Goal: Task Accomplishment & Management: Use online tool/utility

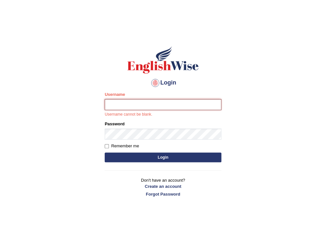
click at [120, 109] on input "Username" at bounding box center [163, 104] width 116 height 11
type input "taghreed_parramatta"
click at [246, 73] on body "Login Please fix the following errors: Username taghreed_parramatta Username ca…" at bounding box center [163, 129] width 326 height 227
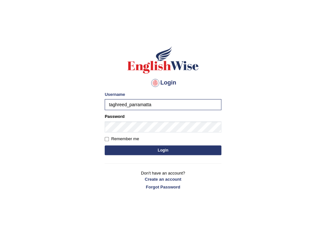
click at [160, 142] on div "Remember me" at bounding box center [163, 139] width 116 height 6
click at [160, 150] on button "Login" at bounding box center [163, 150] width 116 height 10
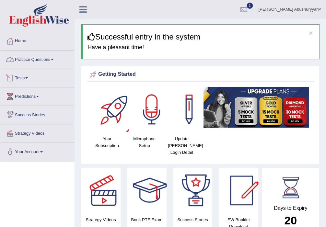
click at [41, 60] on link "Practice Questions" at bounding box center [37, 58] width 74 height 16
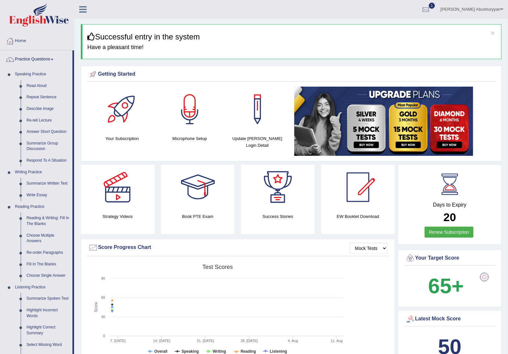
drag, startPoint x: 329, startPoint y: 0, endPoint x: 345, endPoint y: 8, distance: 17.8
click at [325, 8] on ul "Taghreed Abushuryyan Toggle navigation Username: taghreed_parramatta Access Typ…" at bounding box center [356, 9] width 304 height 18
click at [39, 190] on link "Summarize Written Text" at bounding box center [48, 184] width 49 height 12
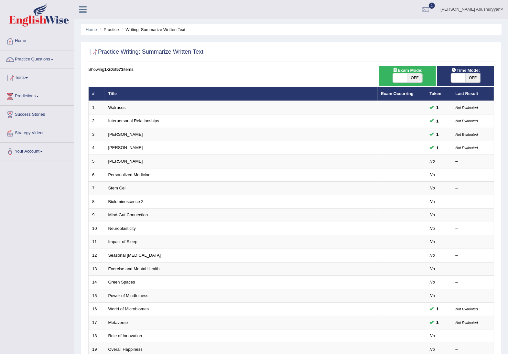
click at [461, 80] on span at bounding box center [458, 77] width 15 height 9
checkbox input "true"
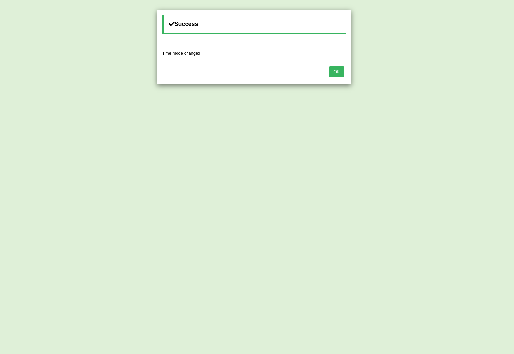
click at [334, 73] on button "OK" at bounding box center [336, 71] width 15 height 11
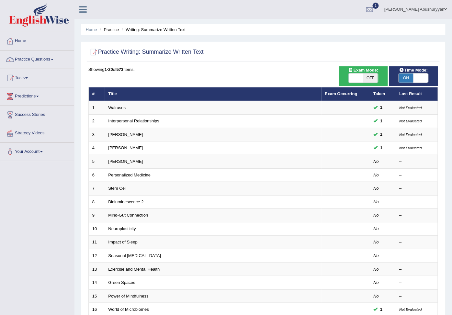
drag, startPoint x: 514, startPoint y: 4, endPoint x: 283, endPoint y: 8, distance: 230.8
click at [283, 8] on ul "Taghreed Abushuryyan Toggle navigation Username: taghreed_parramatta Access Typ…" at bounding box center [320, 9] width 264 height 18
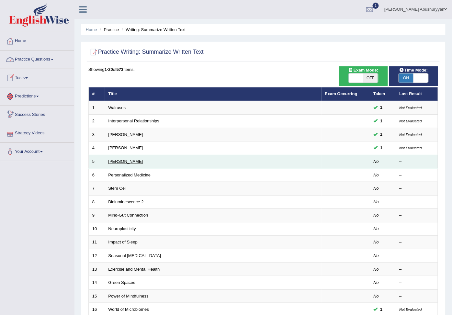
click at [123, 164] on link "[PERSON_NAME]" at bounding box center [125, 161] width 35 height 5
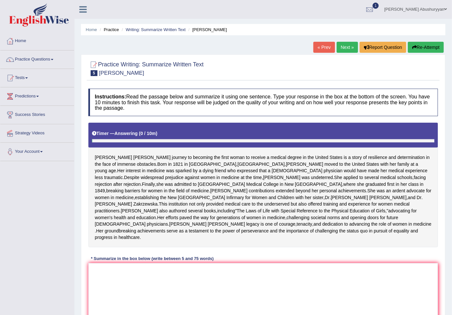
scroll to position [72, 0]
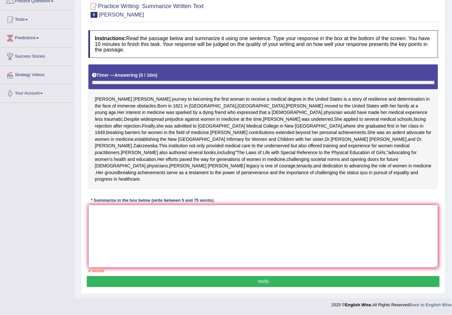
click at [108, 241] on textarea at bounding box center [262, 236] width 349 height 63
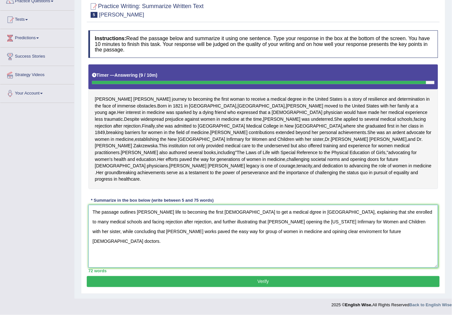
click at [258, 218] on textarea "The passage outlines [PERSON_NAME] life to becoming the first [DEMOGRAPHIC_DATA…" at bounding box center [262, 236] width 349 height 63
click at [124, 227] on textarea "The passage outlines Elizabeth life to becoming the first female to get a medic…" at bounding box center [262, 236] width 349 height 63
click at [124, 230] on textarea "The passage outlines Elizabeth life to becoming the first female to get a medic…" at bounding box center [262, 236] width 349 height 63
type textarea "The passage outlines Elizabeth life to becoming the first female to get a medic…"
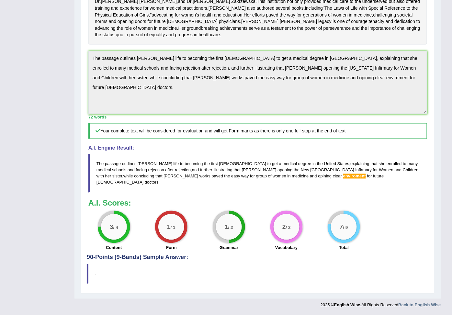
scroll to position [228, 0]
click at [343, 179] on span "enviroment" at bounding box center [354, 176] width 23 height 5
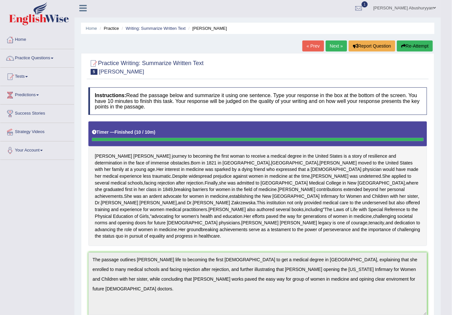
scroll to position [0, 0]
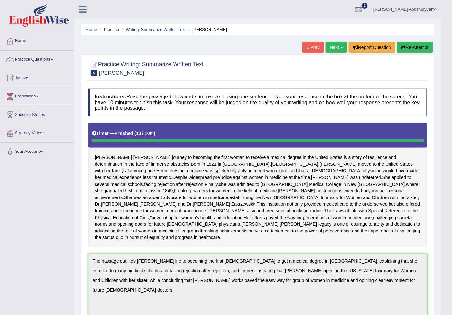
click at [335, 49] on link "Next »" at bounding box center [336, 47] width 21 height 11
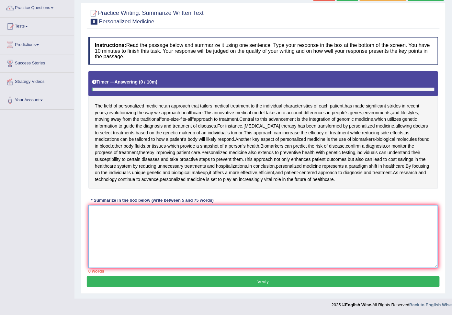
click at [126, 217] on textarea at bounding box center [262, 236] width 349 height 63
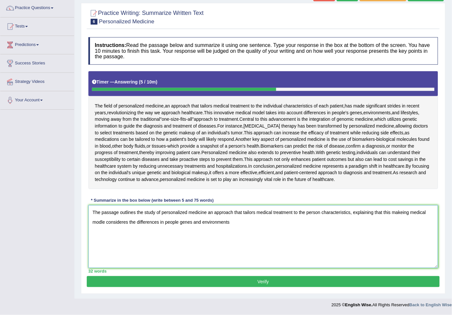
click at [202, 219] on textarea "The passage outlines the study of personalized medicine an approach that tailor…" at bounding box center [262, 236] width 349 height 63
click at [229, 223] on textarea "The passage outlines the study of personalized medicine an approach that tailor…" at bounding box center [262, 236] width 349 height 63
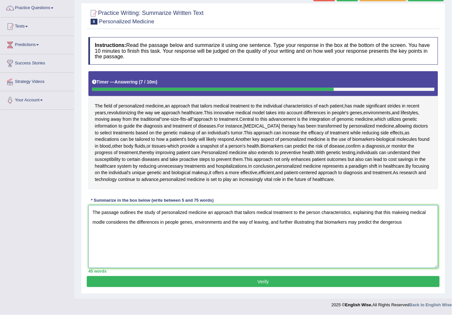
click at [386, 223] on textarea "The passage outlines the study of personalized medicine an approach that tailor…" at bounding box center [262, 236] width 349 height 63
click at [404, 224] on textarea "The passage outlines the study of personalized medicine an approach that tailor…" at bounding box center [262, 236] width 349 height 63
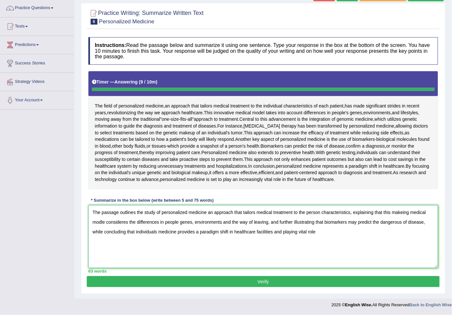
type textarea "The passage outlines the study of personalized medicine an approach that tailor…"
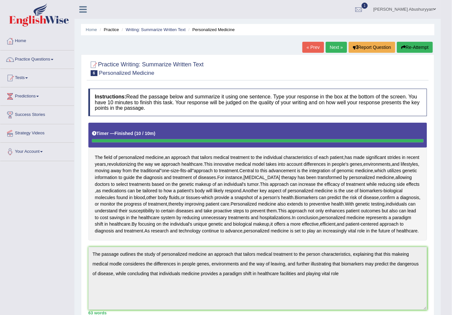
click at [407, 48] on button "Re-Attempt" at bounding box center [415, 47] width 36 height 11
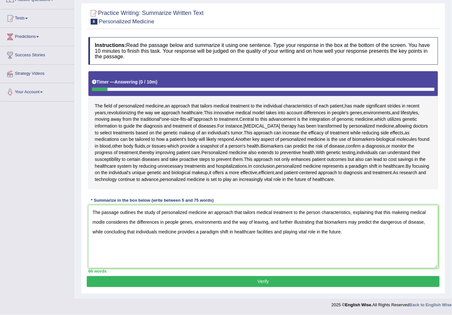
type textarea "The passage outlines the study of personalized medicine an approach that tailor…"
click at [257, 280] on button "Verify" at bounding box center [263, 281] width 353 height 11
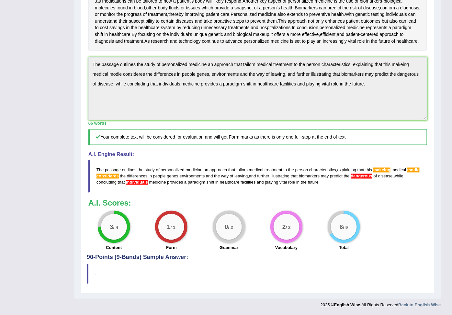
scroll to position [180, 0]
click at [351, 179] on span "dangerous" at bounding box center [361, 176] width 21 height 5
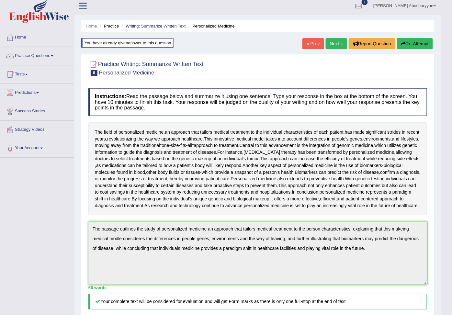
scroll to position [0, 0]
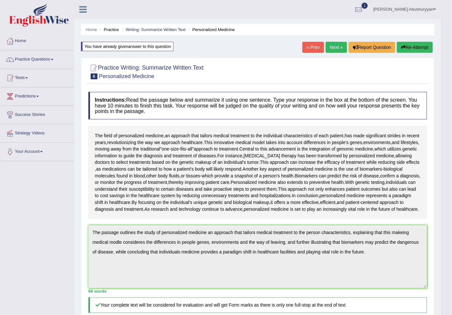
click at [330, 46] on link "Next »" at bounding box center [336, 47] width 21 height 11
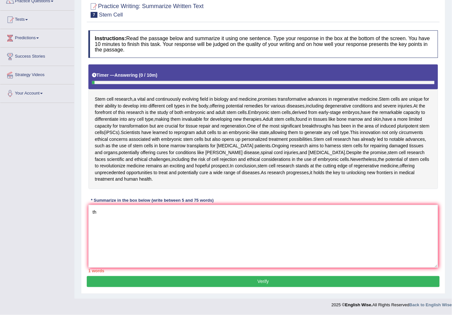
type textarea "t"
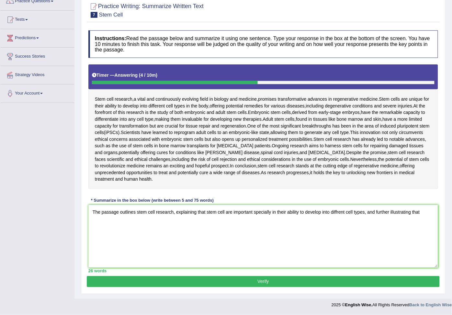
click at [365, 210] on textarea "The passage outlines stem cell research, explaining that stem cell are importan…" at bounding box center [262, 236] width 349 height 63
click at [135, 224] on textarea "The passage outlines stem cell research, explaining that stem cell are importan…" at bounding box center [262, 236] width 349 height 63
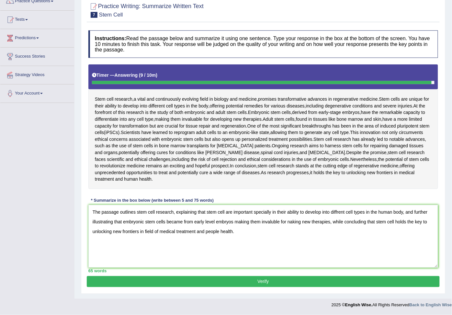
click at [184, 221] on textarea "The passage outlines stem cell research, explaining that stem cell are importan…" at bounding box center [262, 236] width 349 height 63
type textarea "The passage outlines stem cell research, explaining that stem cell are importan…"
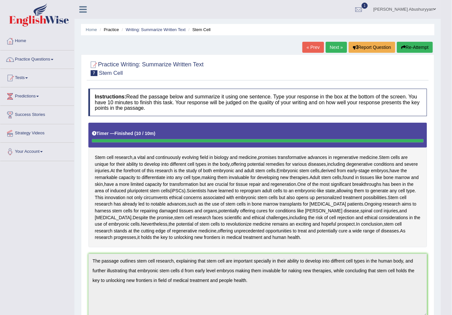
click at [30, 56] on link "Practice Questions" at bounding box center [37, 58] width 74 height 16
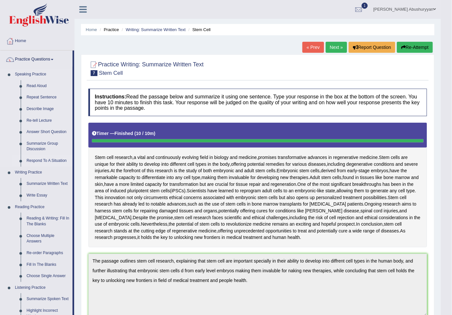
scroll to position [36, 0]
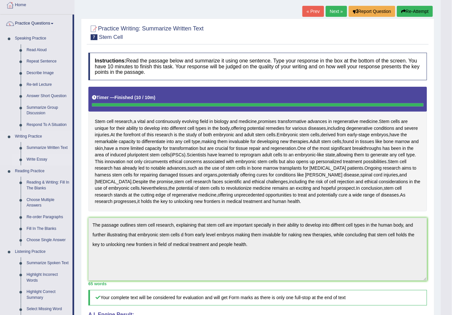
click at [37, 165] on link "Write Essay" at bounding box center [48, 160] width 49 height 12
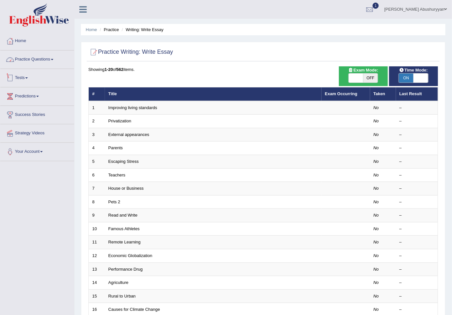
click at [47, 58] on link "Practice Questions" at bounding box center [37, 58] width 74 height 16
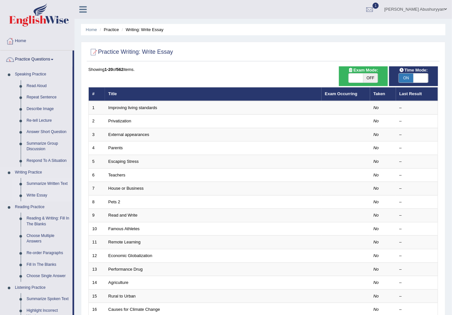
click at [39, 190] on link "Summarize Written Text" at bounding box center [48, 184] width 49 height 12
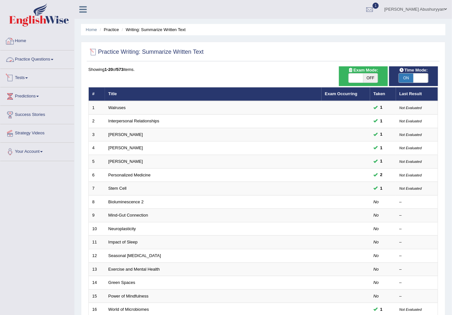
click at [38, 60] on link "Practice Questions" at bounding box center [37, 58] width 74 height 16
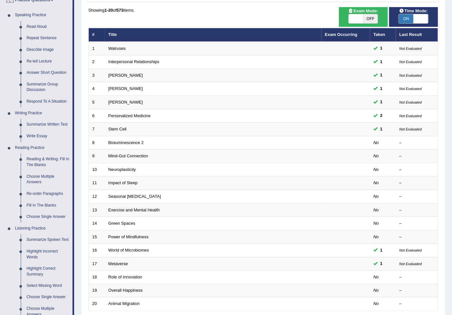
scroll to position [72, 0]
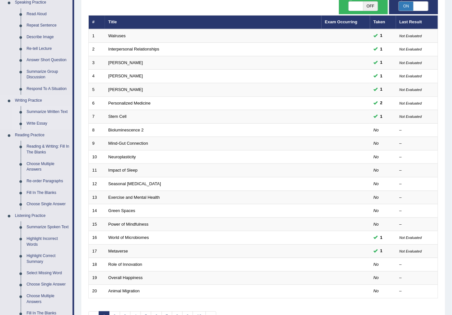
click at [46, 129] on link "Write Essay" at bounding box center [48, 124] width 49 height 12
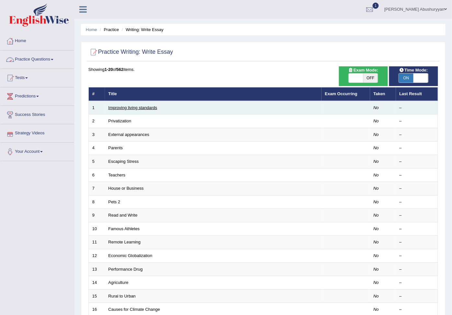
click at [136, 110] on link "Improving living standards" at bounding box center [132, 107] width 49 height 5
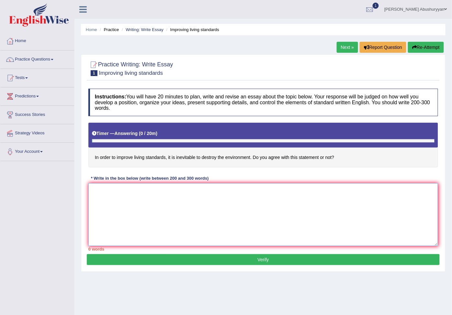
click at [114, 211] on textarea at bounding box center [262, 214] width 349 height 63
click at [171, 193] on textarea "In the last few decades, improving livimg standards" at bounding box center [262, 214] width 349 height 63
click at [201, 195] on textarea "In the last few decades, improving living standards" at bounding box center [262, 214] width 349 height 63
drag, startPoint x: 258, startPoint y: 192, endPoint x: 140, endPoint y: 190, distance: 117.8
click at [140, 190] on textarea "In the last few decades, improving living standards lead to destroy the environ…" at bounding box center [262, 214] width 349 height 63
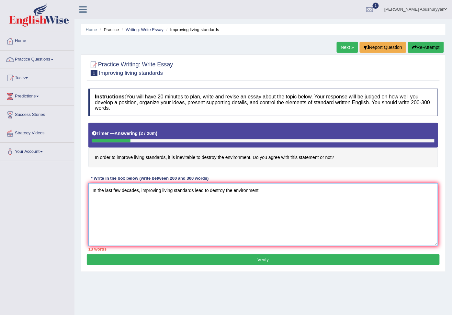
click at [263, 192] on textarea "In the last few decades, improving living standards lead to destroy the environ…" at bounding box center [262, 214] width 349 height 63
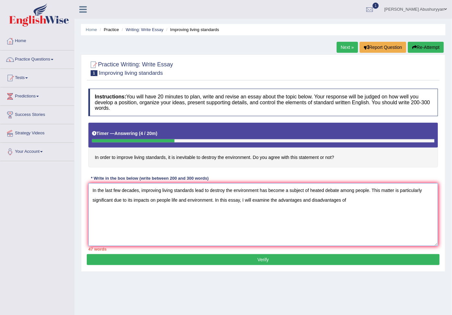
drag, startPoint x: 142, startPoint y: 193, endPoint x: 220, endPoint y: 195, distance: 78.7
click at [220, 195] on textarea "In the last few decades, improving living standards lead to destroy the environ…" at bounding box center [262, 214] width 349 height 63
drag, startPoint x: 140, startPoint y: 189, endPoint x: 161, endPoint y: 192, distance: 21.2
click at [161, 192] on textarea "In the last few decades, improving living standards lead to destroy the environ…" at bounding box center [262, 214] width 349 height 63
click at [157, 191] on textarea "In the last few decades, improving living standards lead to destroy the environ…" at bounding box center [262, 214] width 349 height 63
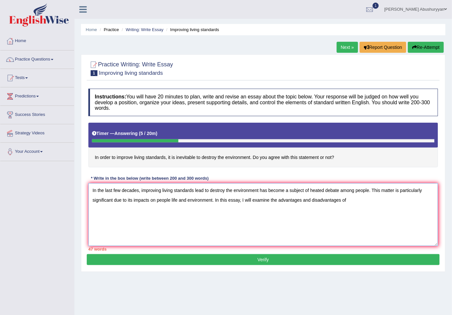
drag, startPoint x: 141, startPoint y: 192, endPoint x: 259, endPoint y: 189, distance: 118.1
click at [259, 189] on textarea "In the last few decades, improving living standards lead to destroy the environ…" at bounding box center [262, 214] width 349 height 63
drag, startPoint x: 215, startPoint y: 197, endPoint x: 201, endPoint y: 188, distance: 16.5
click at [201, 188] on textarea "In the last few decades, improving living standards lead to destroy the environ…" at bounding box center [262, 214] width 349 height 63
click at [200, 190] on textarea "In the last few decades, improving living standards lead to destroy the environ…" at bounding box center [262, 214] width 349 height 63
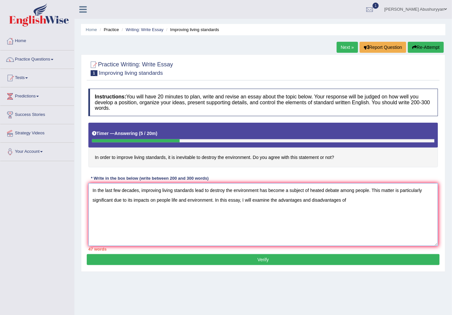
click at [200, 190] on textarea "In the last few decades, improving living standards lead to destroy the environ…" at bounding box center [262, 214] width 349 height 63
click at [169, 190] on textarea "In the last few decades, improving living standards lead to destroy the environ…" at bounding box center [262, 214] width 349 height 63
drag, startPoint x: 143, startPoint y: 192, endPoint x: 152, endPoint y: 193, distance: 9.4
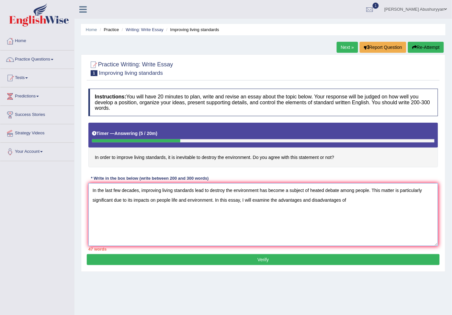
click at [152, 193] on textarea "In the last few decades, improving living standards lead to destroy the environ…" at bounding box center [262, 214] width 349 height 63
drag, startPoint x: 140, startPoint y: 191, endPoint x: 258, endPoint y: 193, distance: 117.8
click at [258, 193] on textarea "In the last few decades, improving living standards lead to destroy the environ…" at bounding box center [262, 214] width 349 height 63
click at [354, 201] on textarea "In the last few decades, improving living standards lead to destroy the environ…" at bounding box center [262, 214] width 349 height 63
paste textarea "improving living standards lead to destroy the environment"
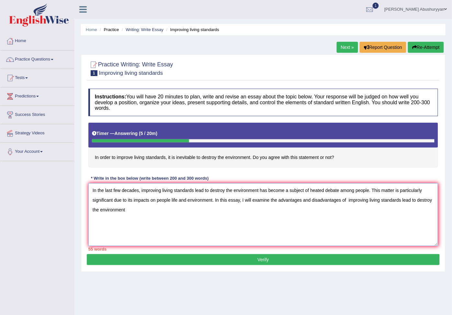
click at [419, 202] on textarea "In the last few decades, improving living standards lead to destroy the environ…" at bounding box center [262, 214] width 349 height 63
click at [434, 203] on textarea "In the last few decades, improving living standards lead to destroy the environ…" at bounding box center [262, 214] width 349 height 63
click at [137, 209] on textarea "In the last few decades, improving living standards lead to destroy the environ…" at bounding box center [262, 214] width 349 height 63
drag, startPoint x: 348, startPoint y: 201, endPoint x: 347, endPoint y: 212, distance: 10.4
click at [339, 214] on textarea "In the last few decades, improving living standards lead to destroy the environ…" at bounding box center [262, 214] width 349 height 63
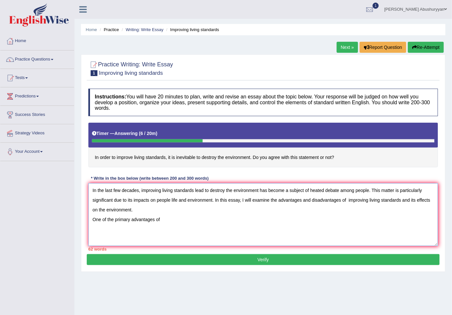
click at [354, 203] on textarea "In the last few decades, improving living standards lead to destroy the environ…" at bounding box center [262, 214] width 349 height 63
drag, startPoint x: 348, startPoint y: 201, endPoint x: 403, endPoint y: 206, distance: 54.9
click at [403, 206] on textarea "In the last few decades, improving living standards lead to destroy the environ…" at bounding box center [262, 214] width 349 height 63
click at [179, 221] on textarea "In the last few decades, improving living standards lead to destroy the environ…" at bounding box center [262, 214] width 349 height 63
paste textarea "improving living standards"
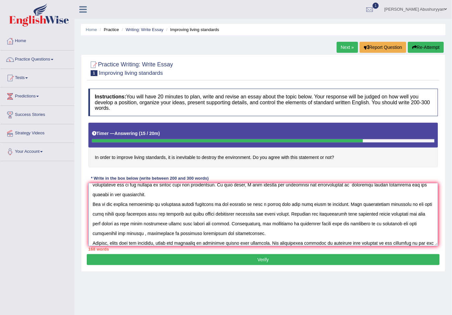
scroll to position [25, 0]
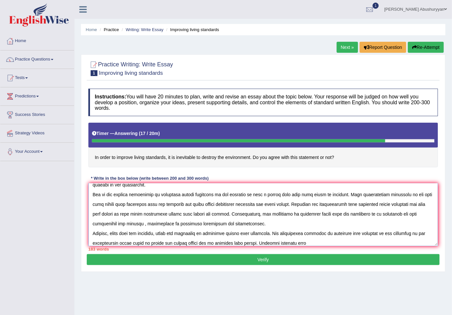
click at [280, 245] on textarea at bounding box center [262, 214] width 349 height 63
click at [337, 245] on textarea at bounding box center [262, 214] width 349 height 63
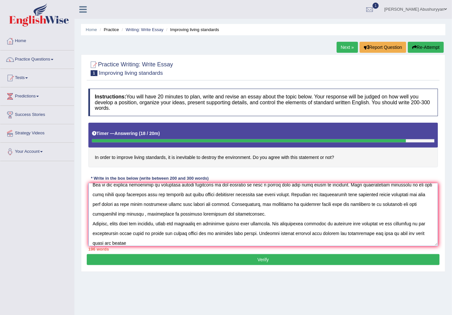
click at [327, 238] on textarea at bounding box center [262, 214] width 349 height 63
click at [135, 243] on textarea at bounding box center [262, 214] width 349 height 63
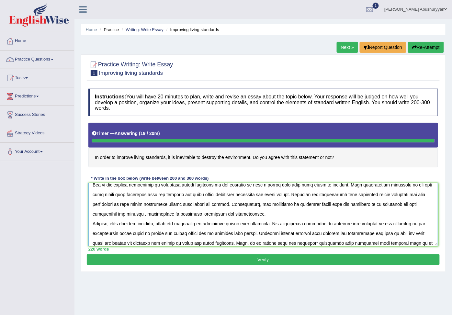
type textarea "In the last few decades, improving living standards lead to destroy the environ…"
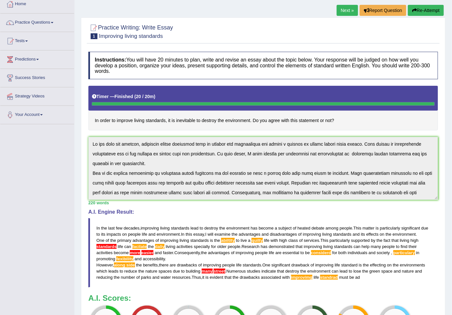
scroll to position [36, 0]
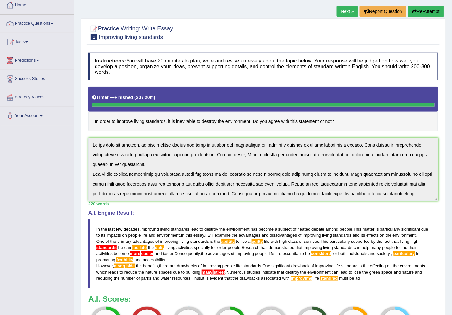
click at [344, 9] on link "Next »" at bounding box center [347, 11] width 21 height 11
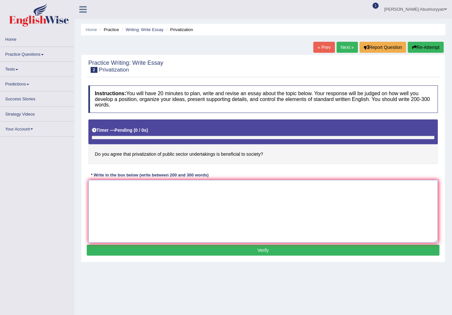
click at [130, 203] on textarea at bounding box center [262, 211] width 349 height 63
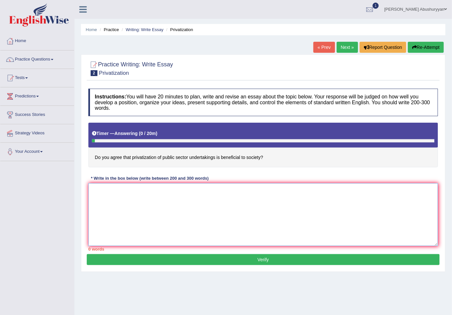
click at [212, 207] on textarea at bounding box center [262, 214] width 349 height 63
drag, startPoint x: 141, startPoint y: 192, endPoint x: 224, endPoint y: 193, distance: 83.2
click at [224, 193] on textarea "In the last few decades, the privatizing of puplic secto undertaking become a s…" at bounding box center [262, 214] width 349 height 63
click at [331, 194] on textarea "In the last few decades, the privatizing of puplic secto undertaking become a s…" at bounding box center [262, 214] width 349 height 63
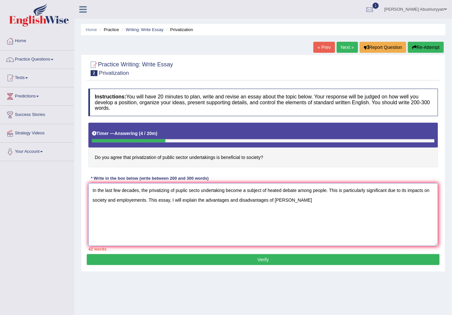
paste textarea "the privatizing of puplic secto undertaking"
click at [289, 200] on textarea "In the last few decades, the privatizing of puplic secto undertaking become a s…" at bounding box center [262, 214] width 349 height 63
click at [149, 201] on textarea "In the last few decades, the privatizing of puplic secto undertaking become a s…" at bounding box center [262, 214] width 349 height 63
click at [157, 201] on textarea "In the last few decades, the privatizing of puplic secto undertaking become a s…" at bounding box center [262, 214] width 349 height 63
click at [359, 206] on textarea "In the last few decades, the privatizing of puplic secto undertaking become a s…" at bounding box center [262, 214] width 349 height 63
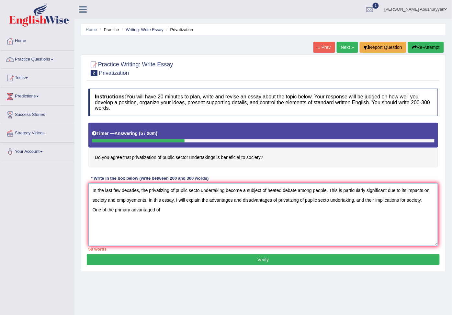
paste textarea "the privatizing of puplic secto undertaking"
click at [182, 192] on textarea "In the last few decades, the privatizing of puplic secto undertaking become a s…" at bounding box center [262, 214] width 349 height 63
click at [183, 192] on textarea "In the last few decades, the privatizing of puplic secto undertaking become a s…" at bounding box center [262, 214] width 349 height 63
click at [199, 192] on textarea "In the last few decades, the privatizing of public secto undertaking become a s…" at bounding box center [262, 214] width 349 height 63
click at [313, 201] on textarea "In the last few decades, the privatizing of public sector undertaking become a …" at bounding box center [262, 214] width 349 height 63
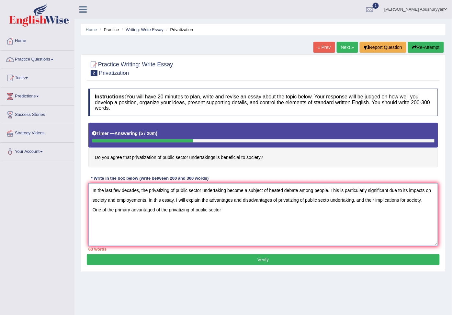
click at [331, 201] on textarea "In the last few decades, the privatizing of public sector undertaking become a …" at bounding box center [262, 214] width 349 height 63
click at [328, 201] on textarea "In the last few decades, the privatizing of public sector undertaking become a …" at bounding box center [262, 214] width 349 height 63
drag, startPoint x: 277, startPoint y: 201, endPoint x: 332, endPoint y: 204, distance: 54.8
click at [332, 204] on textarea "In the last few decades, the privatizing of public sector undertaking become a …" at bounding box center [262, 214] width 349 height 63
click at [237, 211] on textarea "In the last few decades, the privatizing of public sector undertaking become a …" at bounding box center [262, 214] width 349 height 63
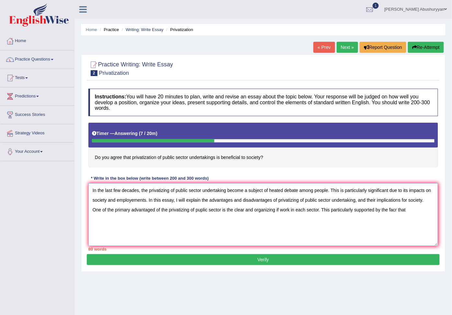
click at [396, 211] on textarea "In the last few decades, the privatizing of public sector undertaking become a …" at bounding box center [262, 214] width 349 height 63
click at [398, 211] on textarea "In the last few decades, the privatizing of public sector undertaking become a …" at bounding box center [262, 214] width 349 height 63
click at [414, 212] on textarea "In the last few decades, the privatizing of public sector undertaking become a …" at bounding box center [262, 214] width 349 height 63
paste textarea "privatizing of public sector"
click at [133, 221] on textarea "In the last few decades, the privatizing of public sector undertaking become a …" at bounding box center [262, 214] width 349 height 63
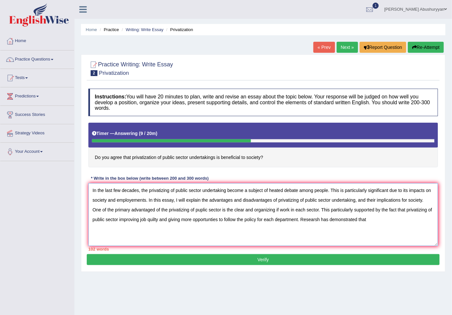
paste textarea "privatizing of public sector"
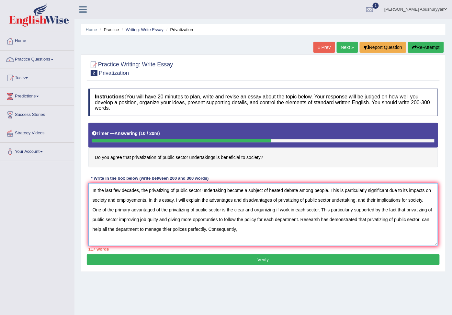
paste textarea "privatizing of public sector"
click at [247, 231] on textarea "In the last few decades, the privatizing of public sector undertaking become a …" at bounding box center [262, 214] width 349 height 63
click at [344, 233] on textarea "In the last few decades, the privatizing of public sector undertaking become a …" at bounding box center [262, 214] width 349 height 63
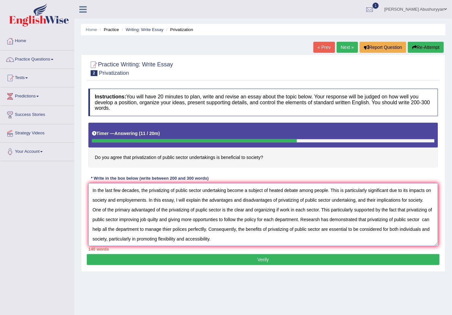
scroll to position [15, 0]
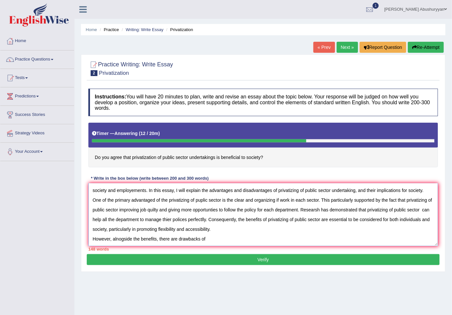
paste textarea "privatizing of public sector"
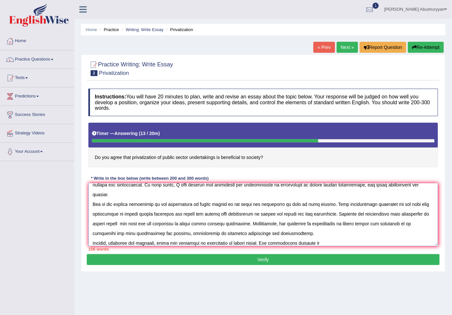
paste textarea "privatizing of public sector"
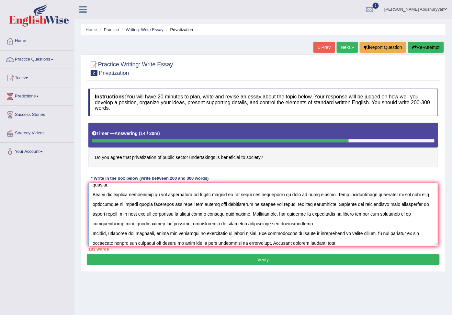
paste textarea "privatizing of public sector"
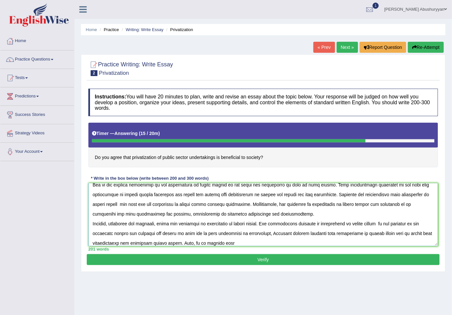
paste textarea "privatizing of public sector"
click at [235, 244] on textarea at bounding box center [262, 214] width 349 height 63
click at [267, 244] on textarea at bounding box center [262, 214] width 349 height 63
click at [304, 246] on textarea at bounding box center [262, 214] width 349 height 63
click at [357, 244] on textarea at bounding box center [262, 214] width 349 height 63
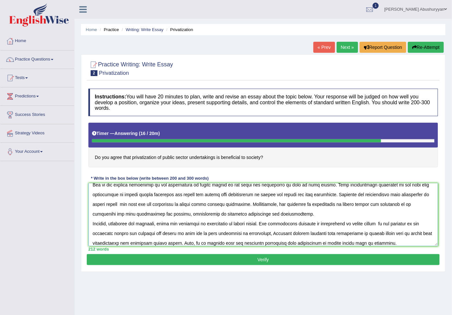
scroll to position [44, 0]
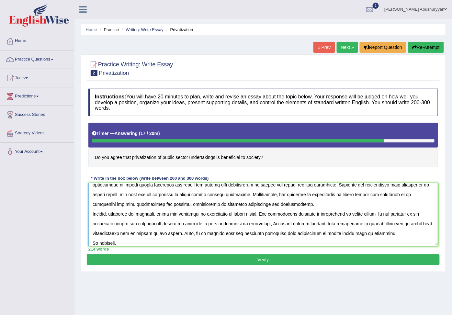
paste textarea "privatizing of public sector"
click at [182, 246] on textarea at bounding box center [262, 214] width 349 height 63
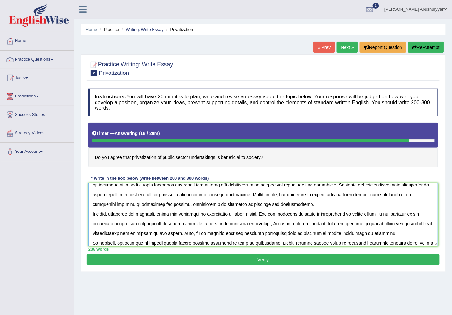
paste textarea "privatizing of public sector"
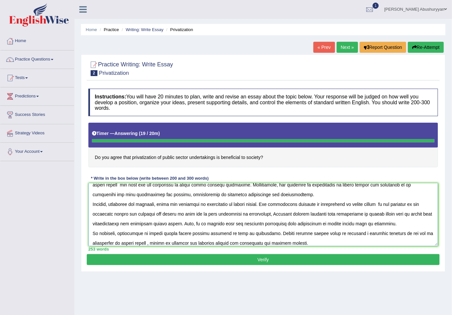
type textarea "In the last few decades, the privatizing of public sector undertaking become a …"
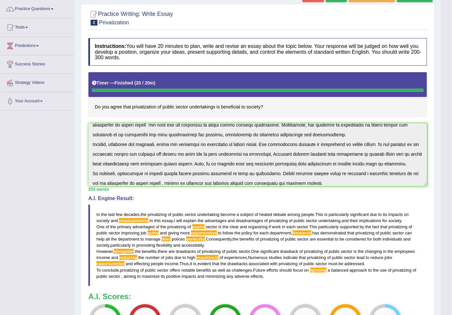
scroll to position [36, 0]
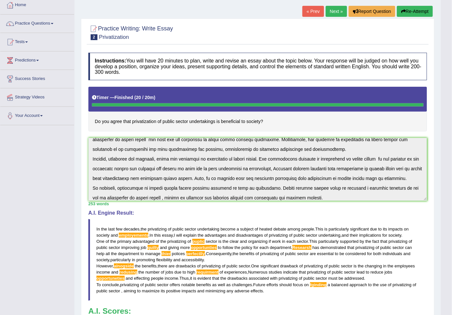
click at [336, 10] on link "Next »" at bounding box center [336, 11] width 21 height 11
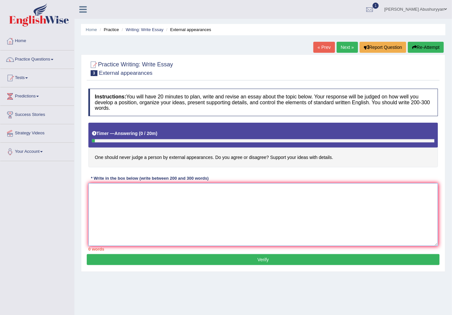
click at [261, 190] on textarea at bounding box center [262, 214] width 349 height 63
click at [348, 45] on link "Next »" at bounding box center [347, 47] width 21 height 11
click at [151, 208] on textarea at bounding box center [262, 214] width 349 height 63
click at [343, 46] on link "Next »" at bounding box center [347, 47] width 21 height 11
